Goal: Information Seeking & Learning: Understand process/instructions

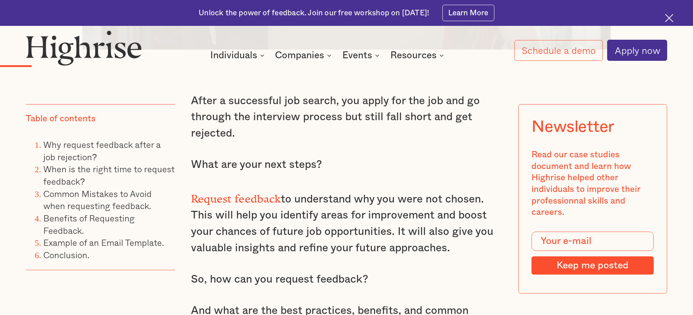
scroll to position [731, 0]
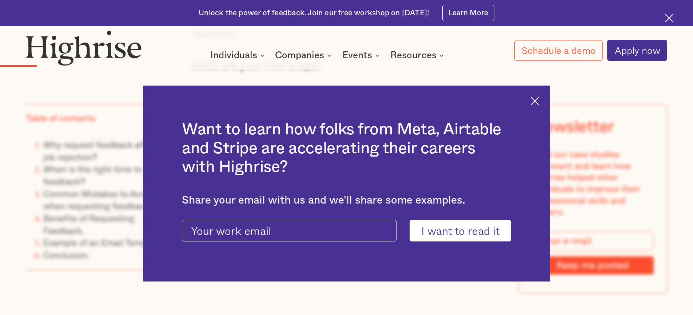
click at [542, 104] on div "Want to learn how folks from Meta, Airtable and Stripe are accelerating their c…" at bounding box center [346, 184] width 407 height 196
click at [539, 102] on img at bounding box center [535, 101] width 8 height 8
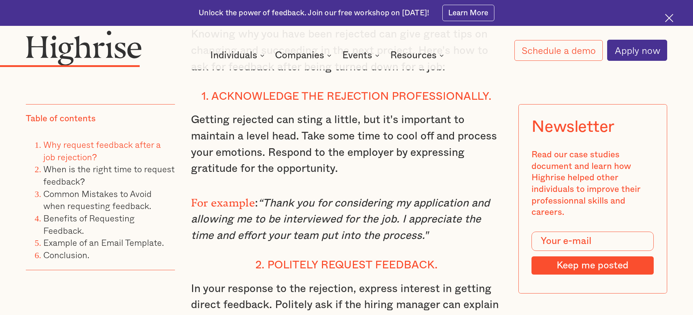
scroll to position [1608, 0]
click at [424, 250] on div "Why request feedback after a job rejection? Hiring managers can call unsuccessf…" at bounding box center [347, 196] width 312 height 1539
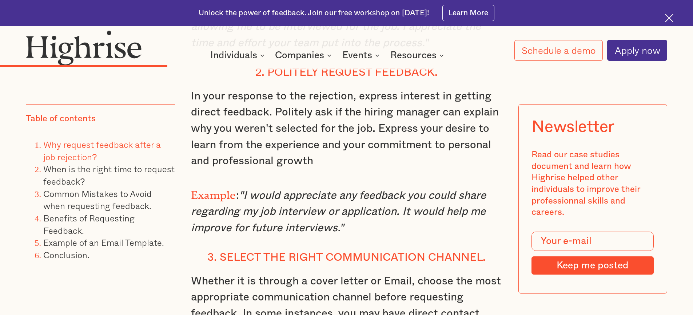
scroll to position [1800, 0]
drag, startPoint x: 344, startPoint y: 231, endPoint x: 308, endPoint y: 226, distance: 36.7
click at [327, 231] on p "Example : "I would appreciate any feedback you could share regarding my job int…" at bounding box center [347, 210] width 312 height 52
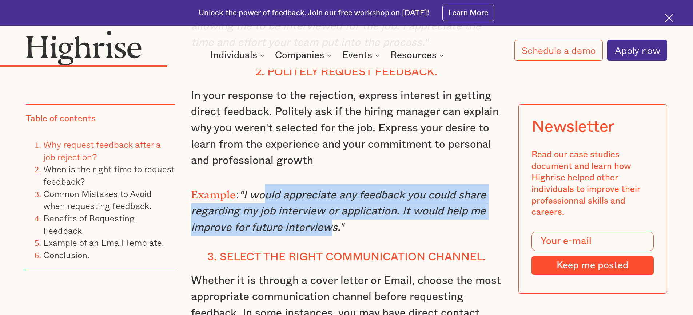
drag, startPoint x: 308, startPoint y: 226, endPoint x: 173, endPoint y: 92, distance: 190.2
click at [251, 188] on div "Why request feedback after a job rejection? Hiring managers can call unsuccessf…" at bounding box center [347, 4] width 312 height 1539
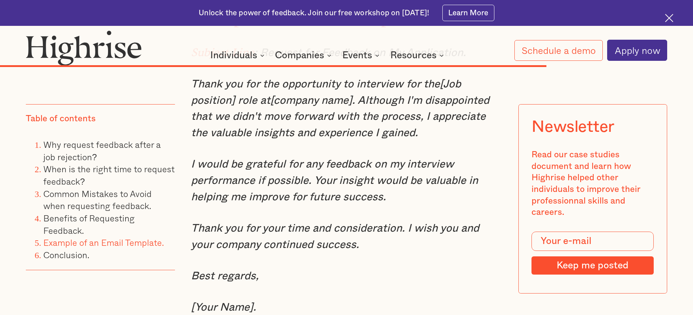
scroll to position [4783, 0]
drag, startPoint x: 314, startPoint y: 194, endPoint x: 401, endPoint y: 215, distance: 89.1
click at [401, 205] on p "I would be grateful for any feedback on my interview performance if possible. Y…" at bounding box center [347, 180] width 312 height 49
click at [396, 205] on p "I would be grateful for any feedback on my interview performance if possible. Y…" at bounding box center [347, 180] width 312 height 49
drag, startPoint x: 387, startPoint y: 210, endPoint x: 181, endPoint y: 178, distance: 208.6
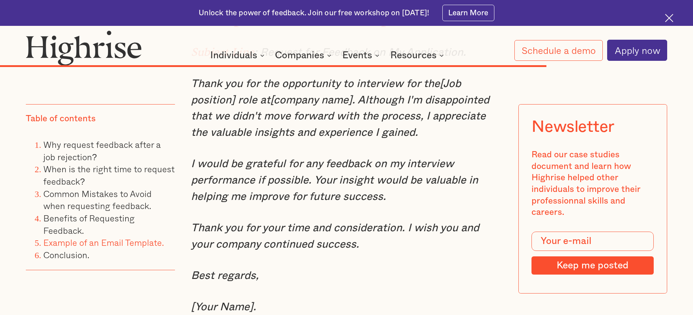
copy em "I would be grateful for any feedback on my interview performance if possible. Y…"
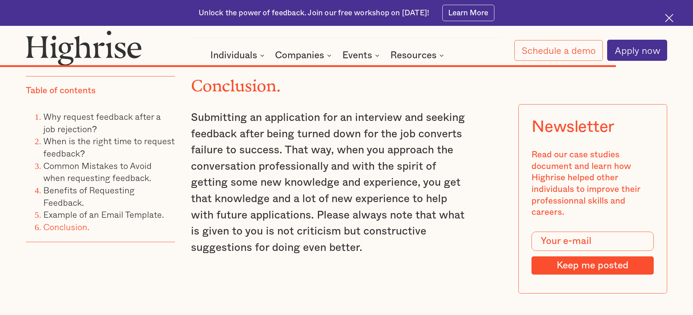
scroll to position [5329, 0]
